Goal: Task Accomplishment & Management: Manage account settings

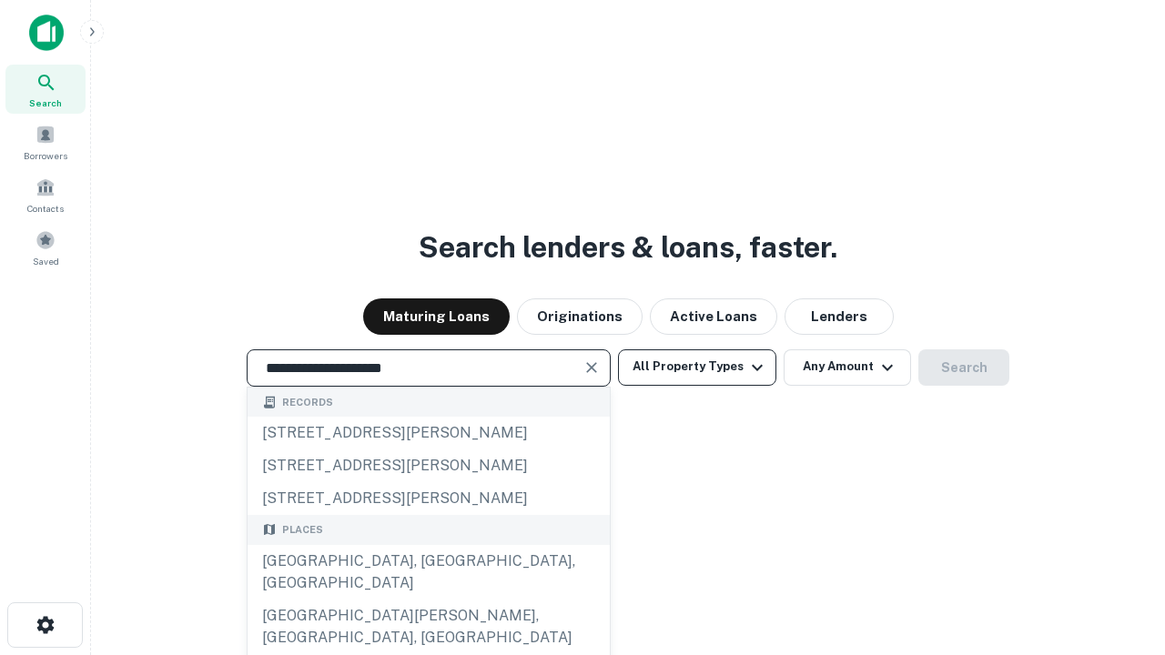
click at [428, 600] on div "[GEOGRAPHIC_DATA], [GEOGRAPHIC_DATA], [GEOGRAPHIC_DATA]" at bounding box center [429, 572] width 362 height 55
click at [697, 367] on button "All Property Types" at bounding box center [697, 368] width 158 height 36
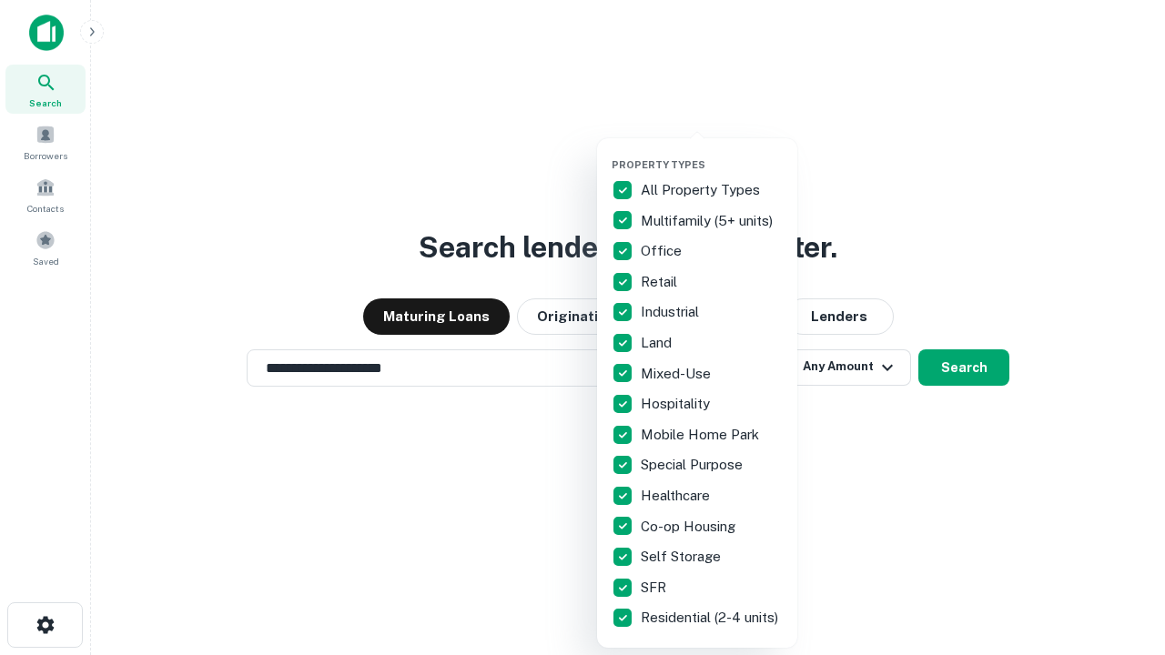
type input "**********"
click at [712, 153] on button "button" at bounding box center [712, 153] width 200 height 1
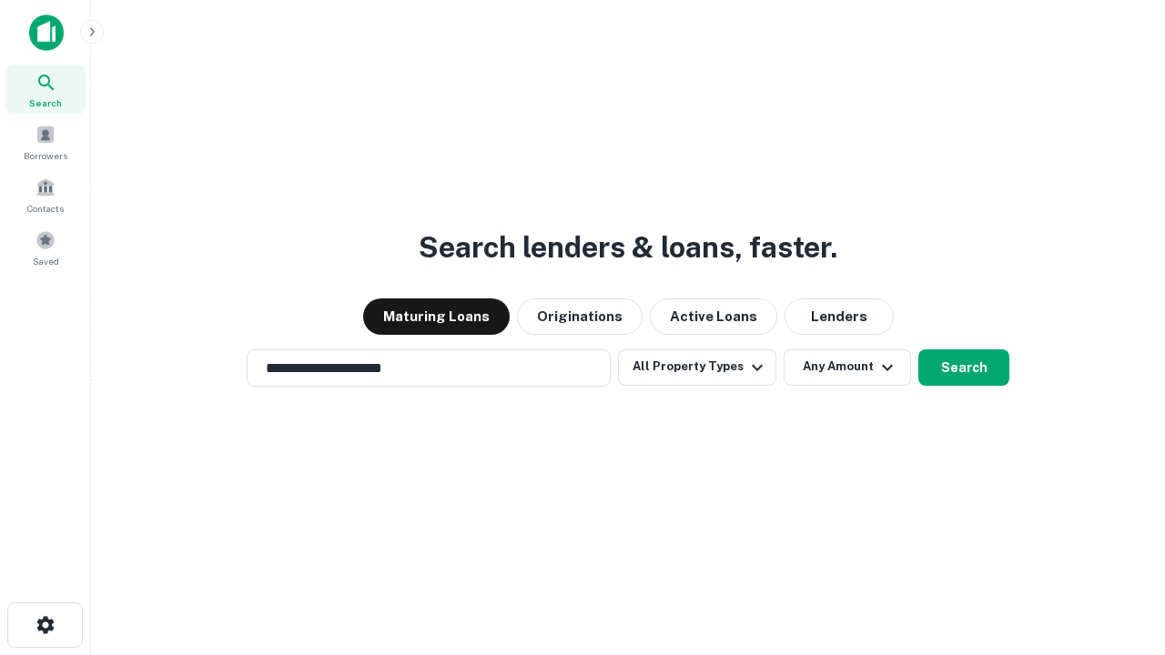
scroll to position [11, 219]
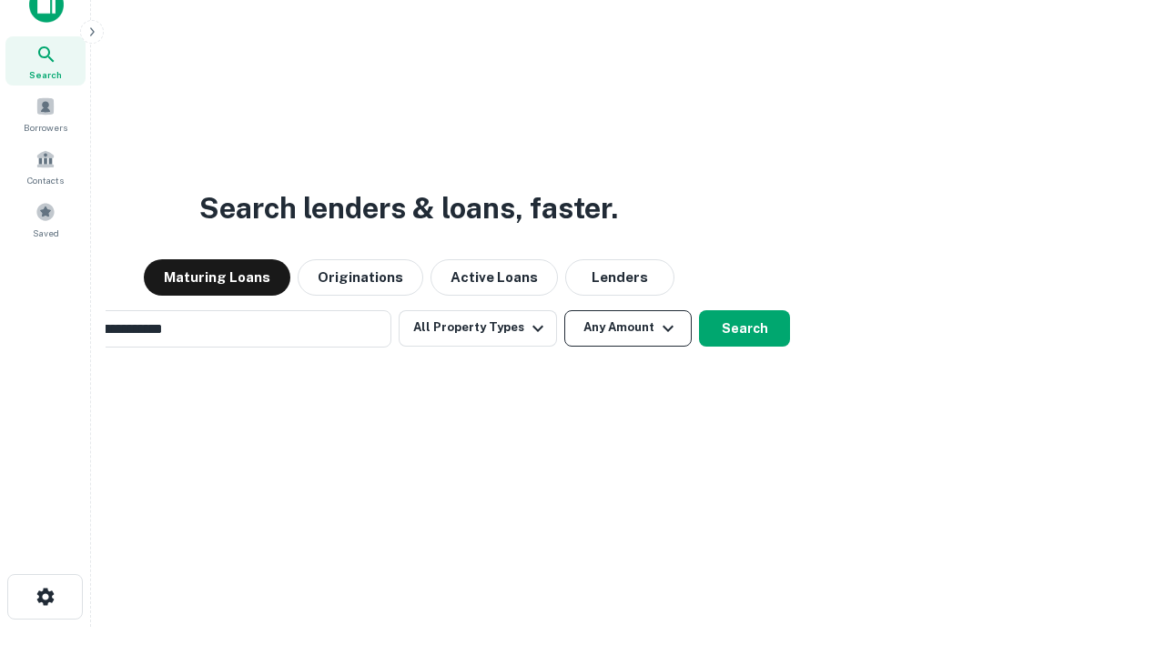
click at [564, 310] on button "Any Amount" at bounding box center [627, 328] width 127 height 36
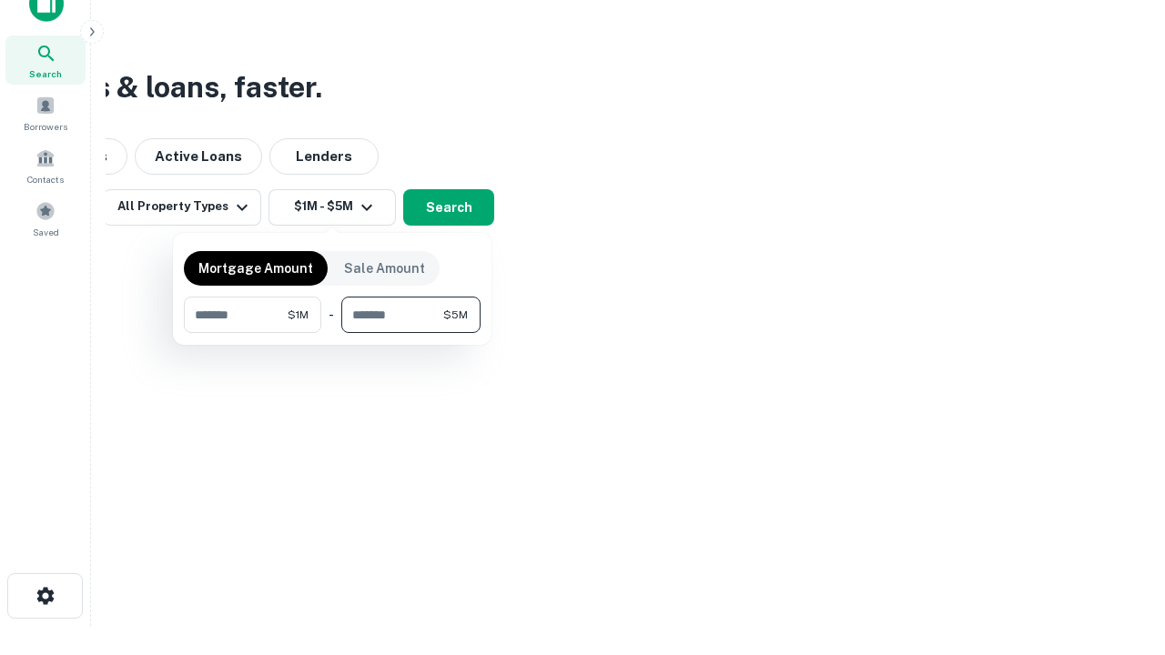
type input "*******"
click at [332, 333] on button "button" at bounding box center [332, 333] width 297 height 1
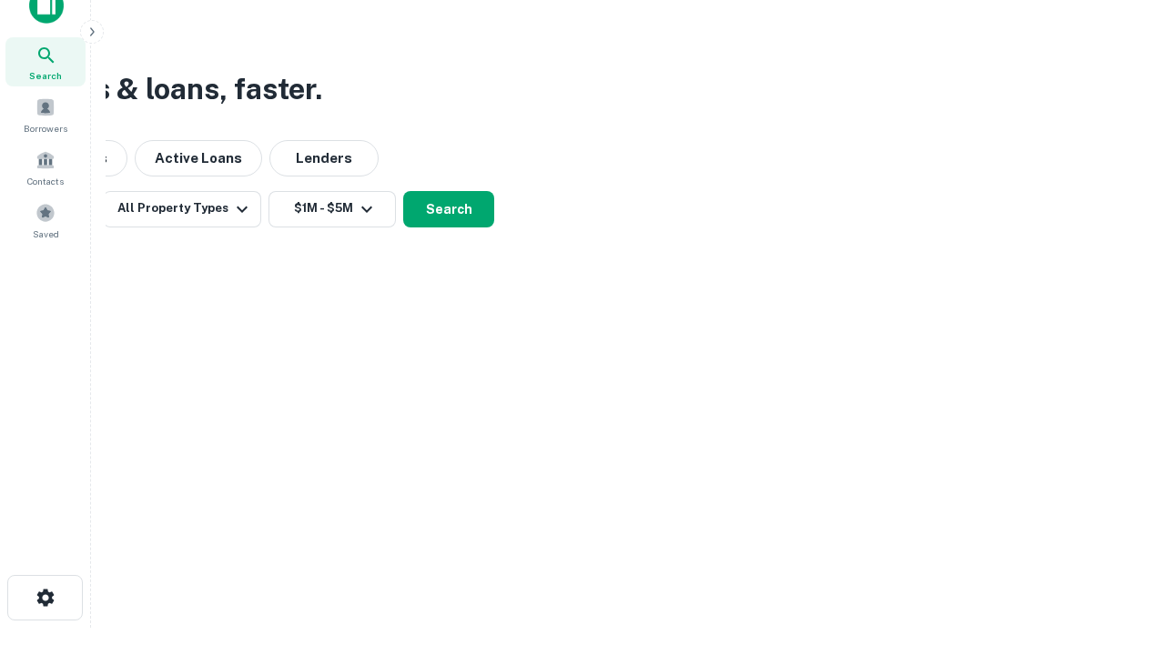
scroll to position [11, 336]
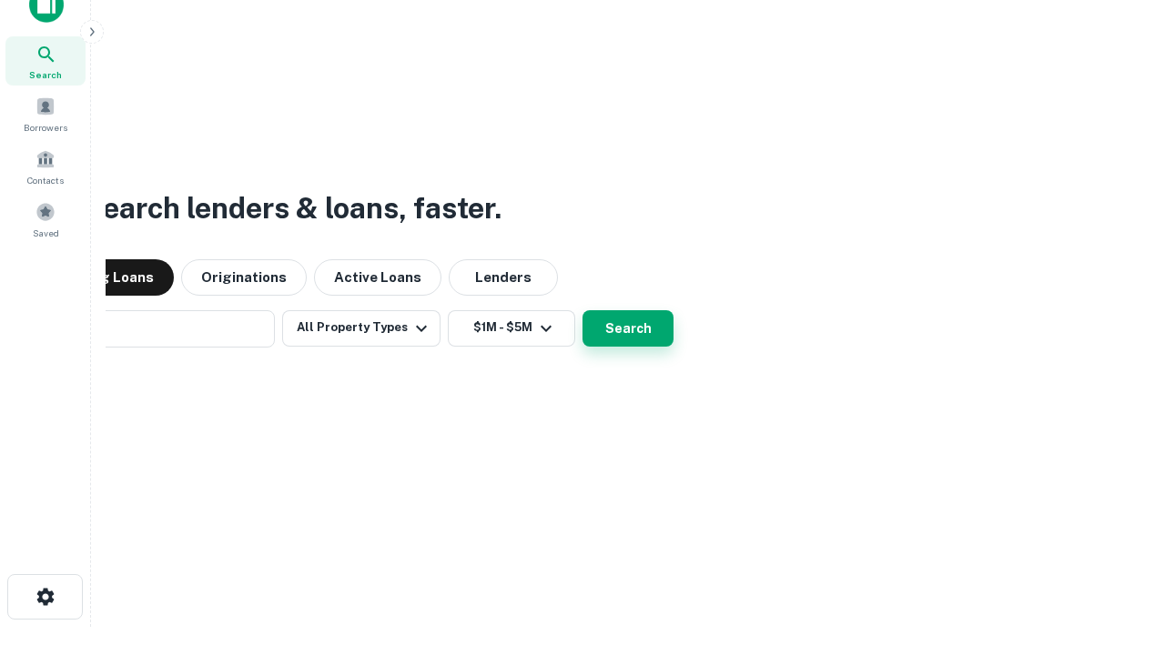
click at [583, 310] on button "Search" at bounding box center [628, 328] width 91 height 36
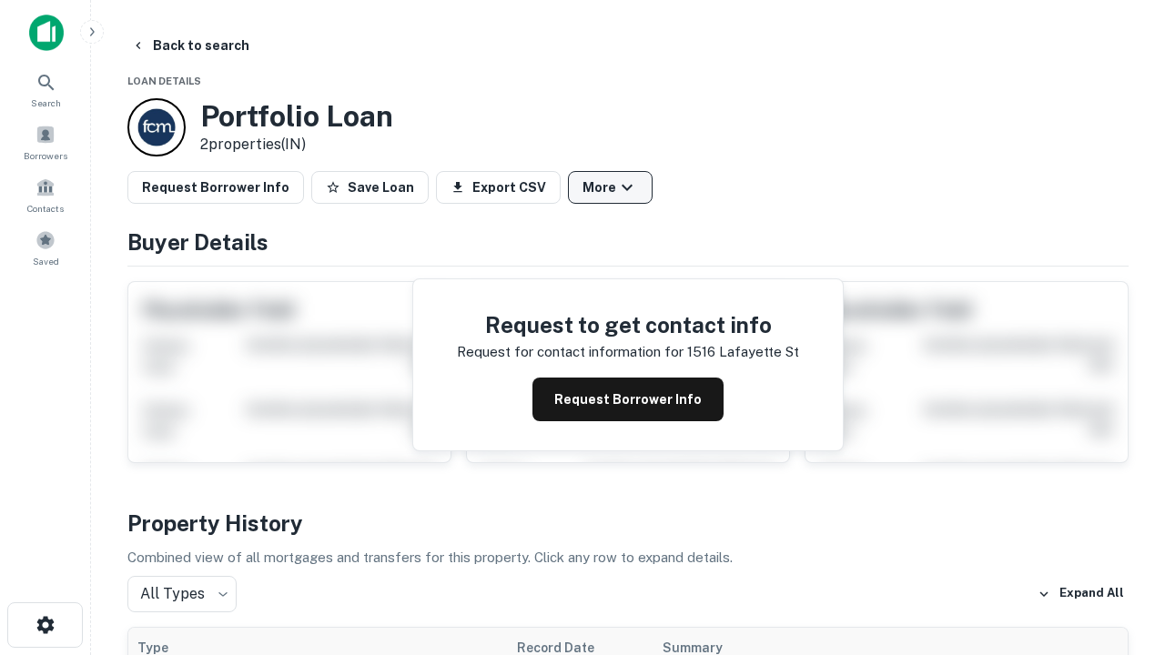
click at [610, 188] on button "More" at bounding box center [610, 187] width 85 height 33
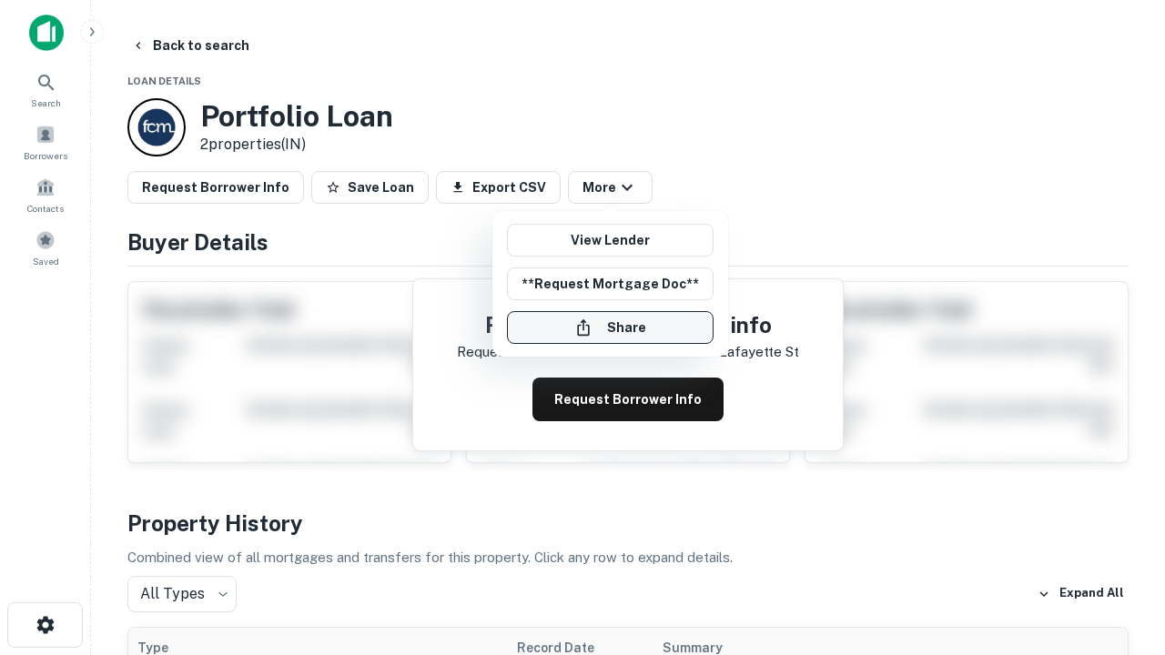
click at [610, 328] on button "Share" at bounding box center [610, 327] width 207 height 33
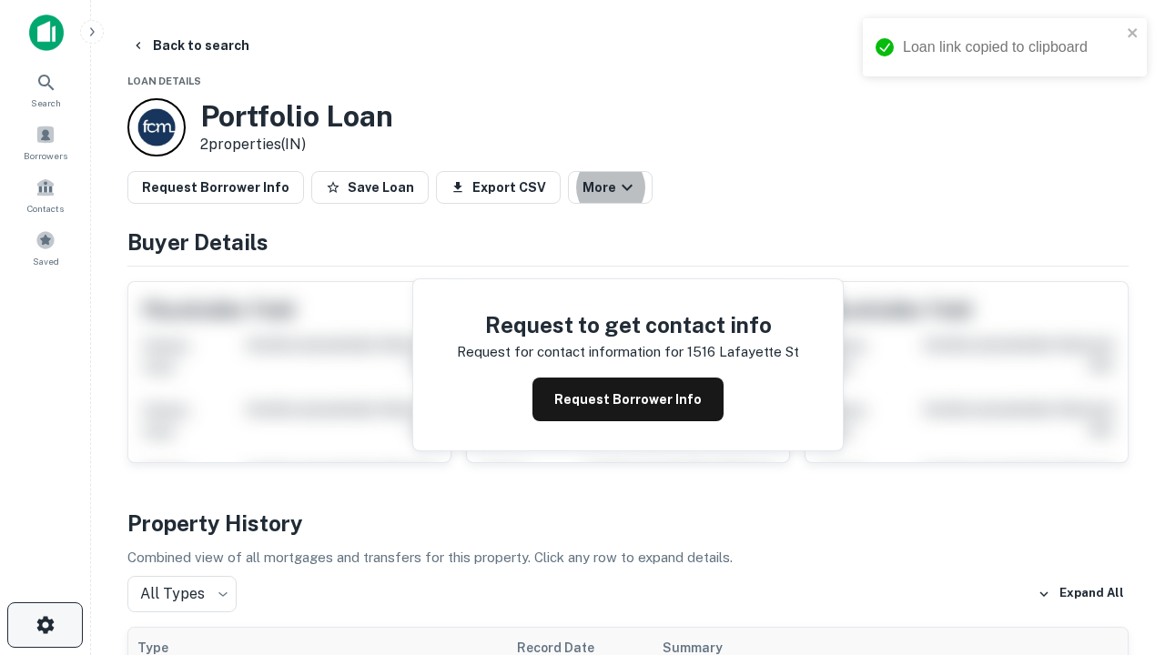
click at [45, 625] on icon "button" at bounding box center [46, 626] width 22 height 22
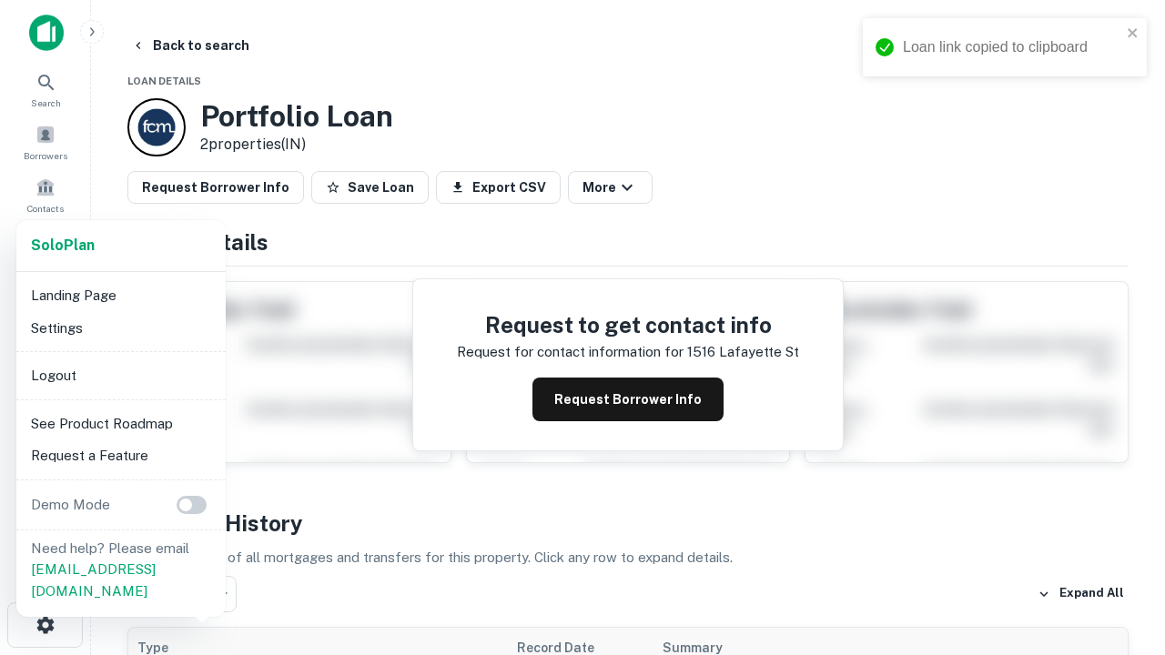
click at [120, 375] on li "Logout" at bounding box center [121, 376] width 195 height 33
